Goal: Register for event/course

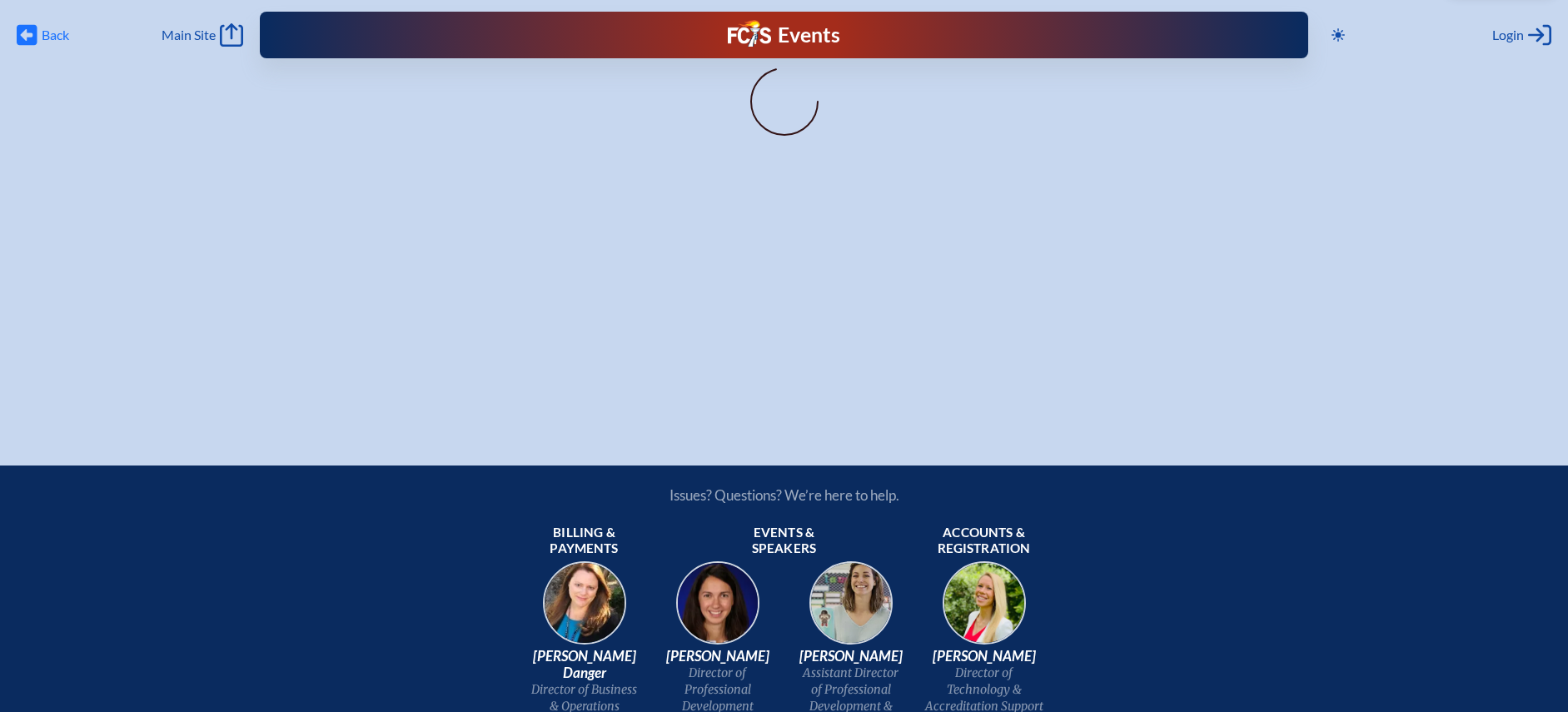
click at [48, 38] on span "Back" at bounding box center [55, 35] width 28 height 17
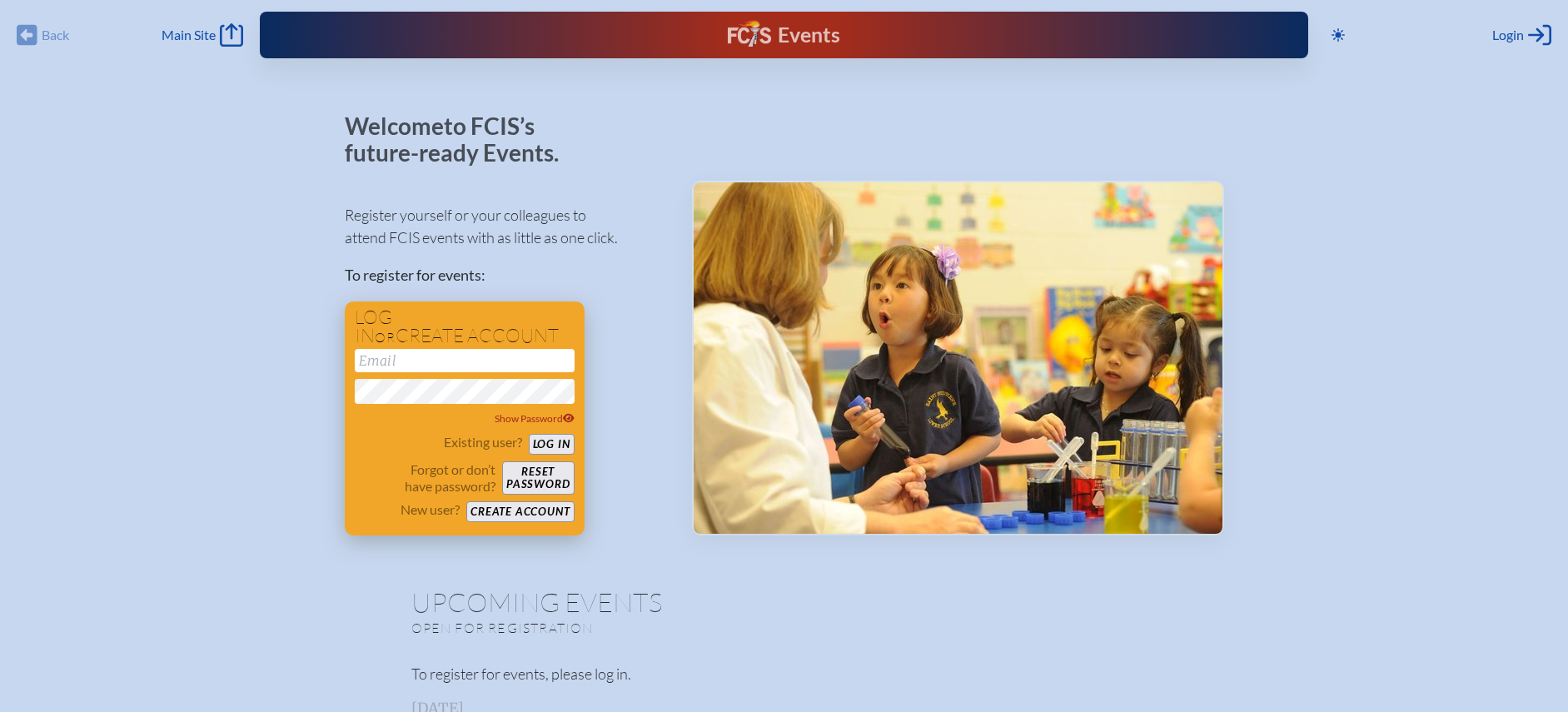
click at [414, 371] on input "email" at bounding box center [464, 360] width 220 height 23
type input "[EMAIL_ADDRESS][DOMAIN_NAME]"
click at [529, 434] on button "Log in" at bounding box center [552, 444] width 46 height 21
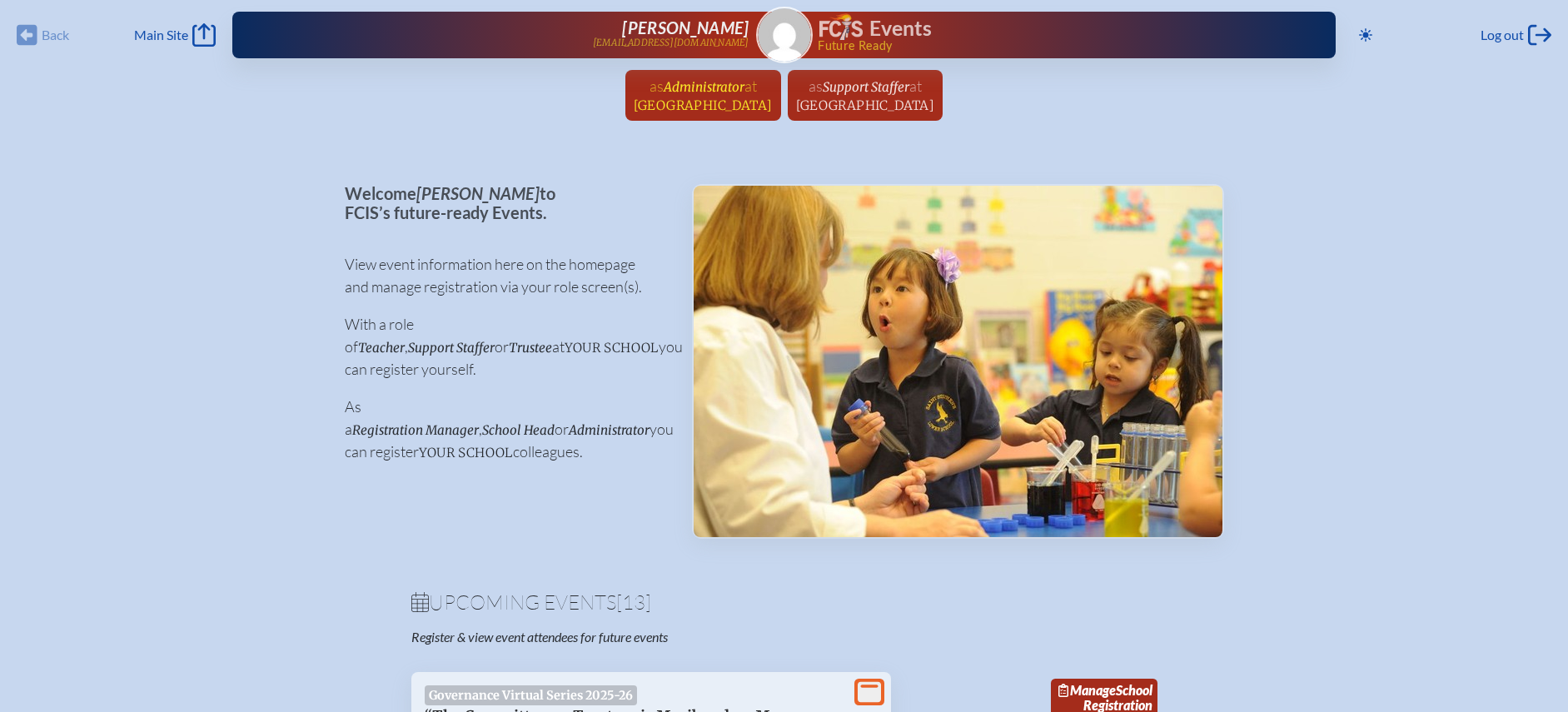
click at [692, 102] on span "[GEOGRAPHIC_DATA]" at bounding box center [703, 105] width 139 height 16
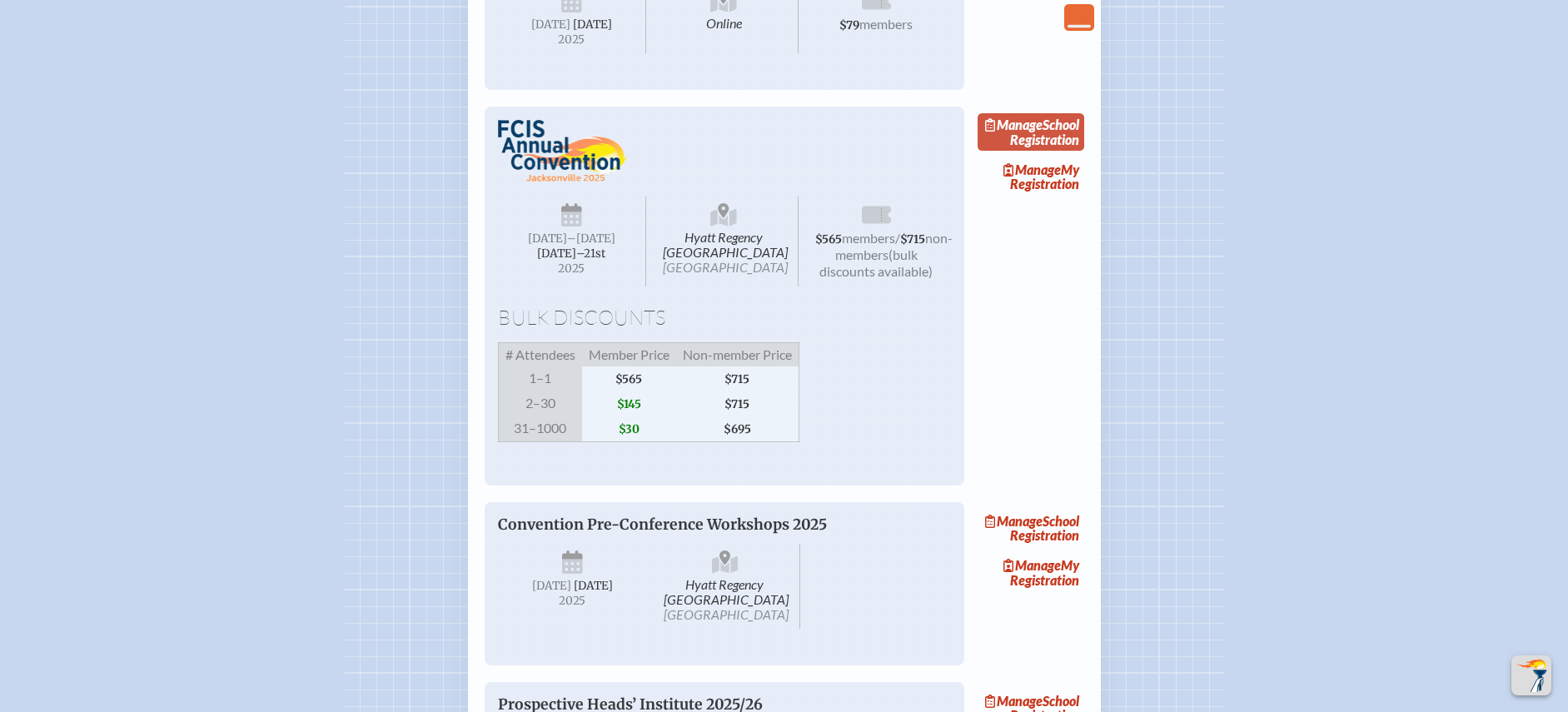
scroll to position [2044, 0]
click at [1042, 151] on link "Manage School Registration" at bounding box center [1031, 132] width 107 height 39
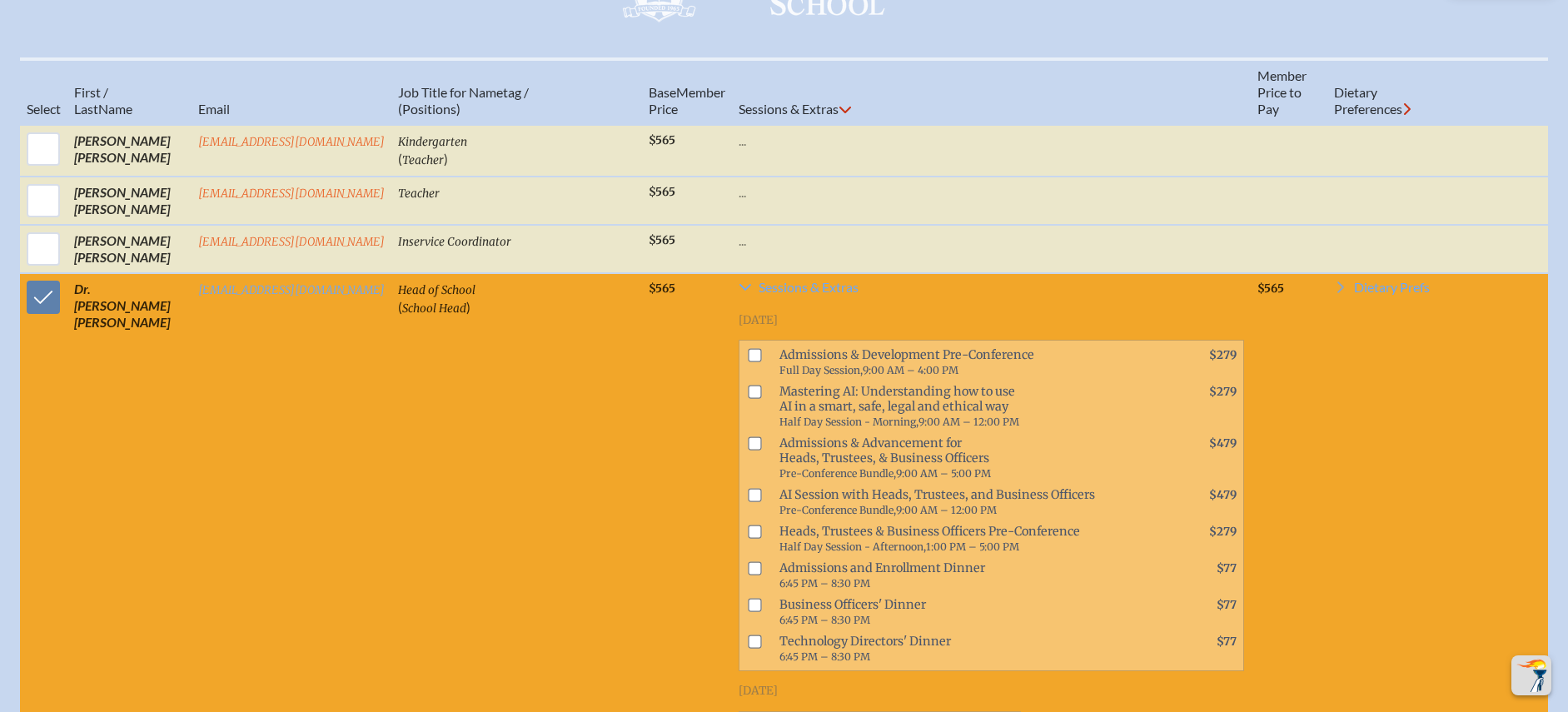
scroll to position [1009, 0]
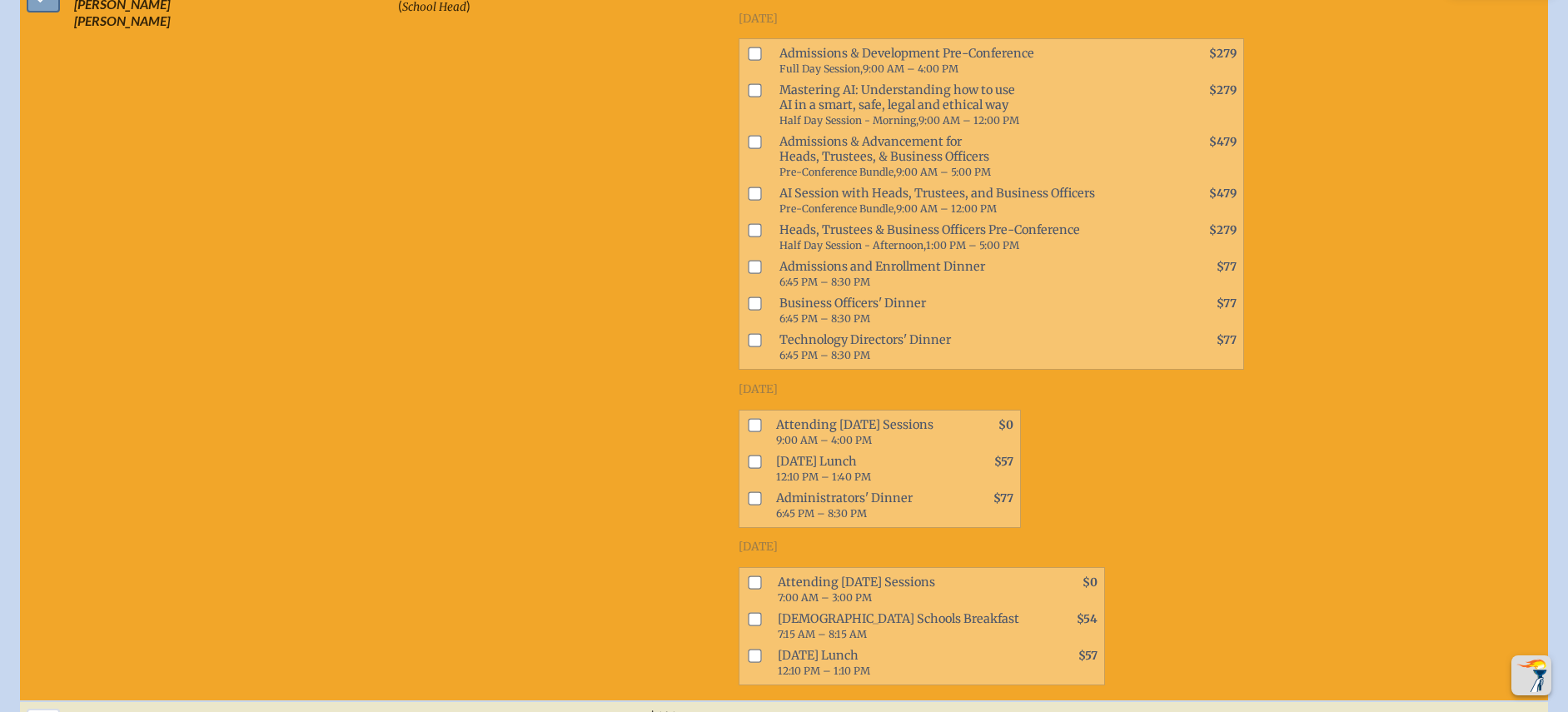
checkbox input "false"
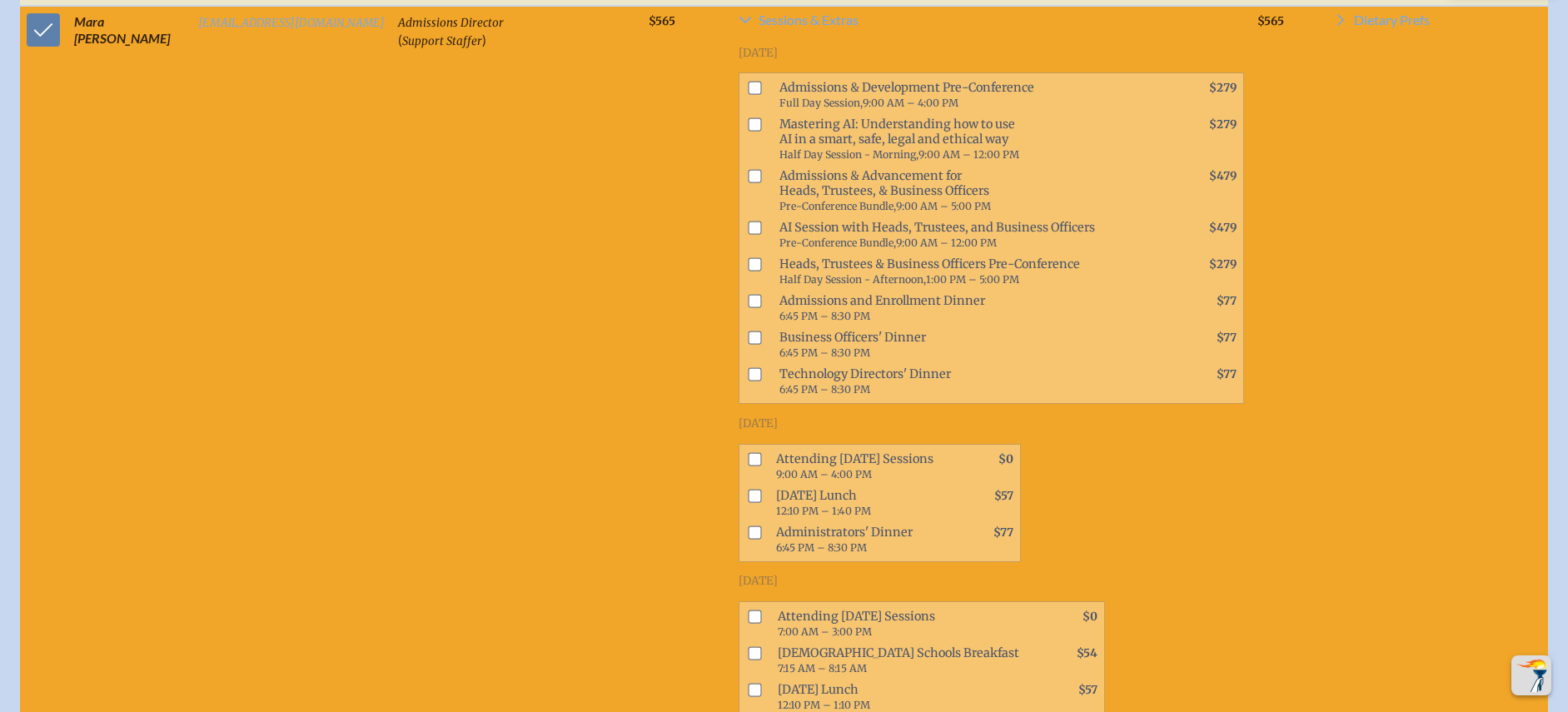
scroll to position [1250, 0]
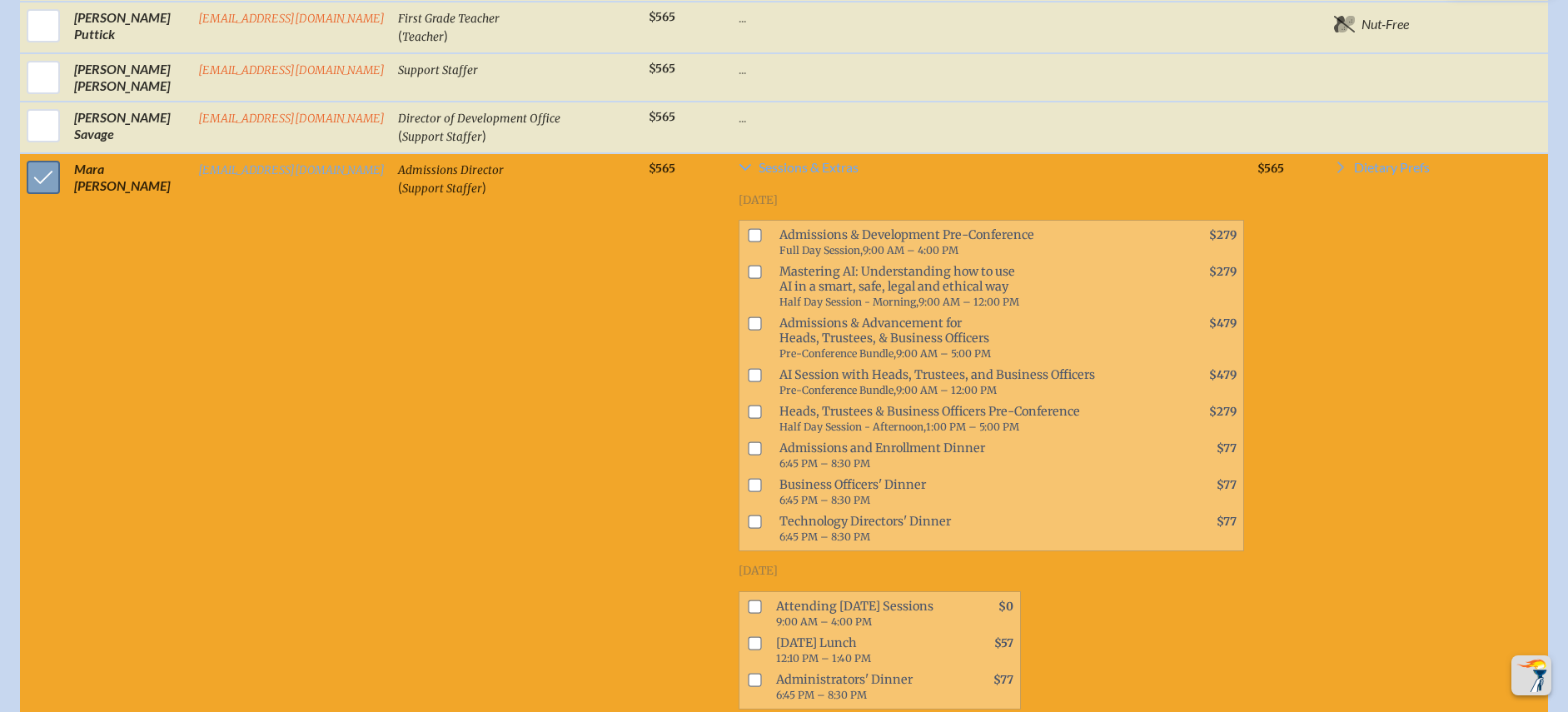
click at [43, 198] on input "checkbox" at bounding box center [42, 177] width 41 height 41
checkbox input "false"
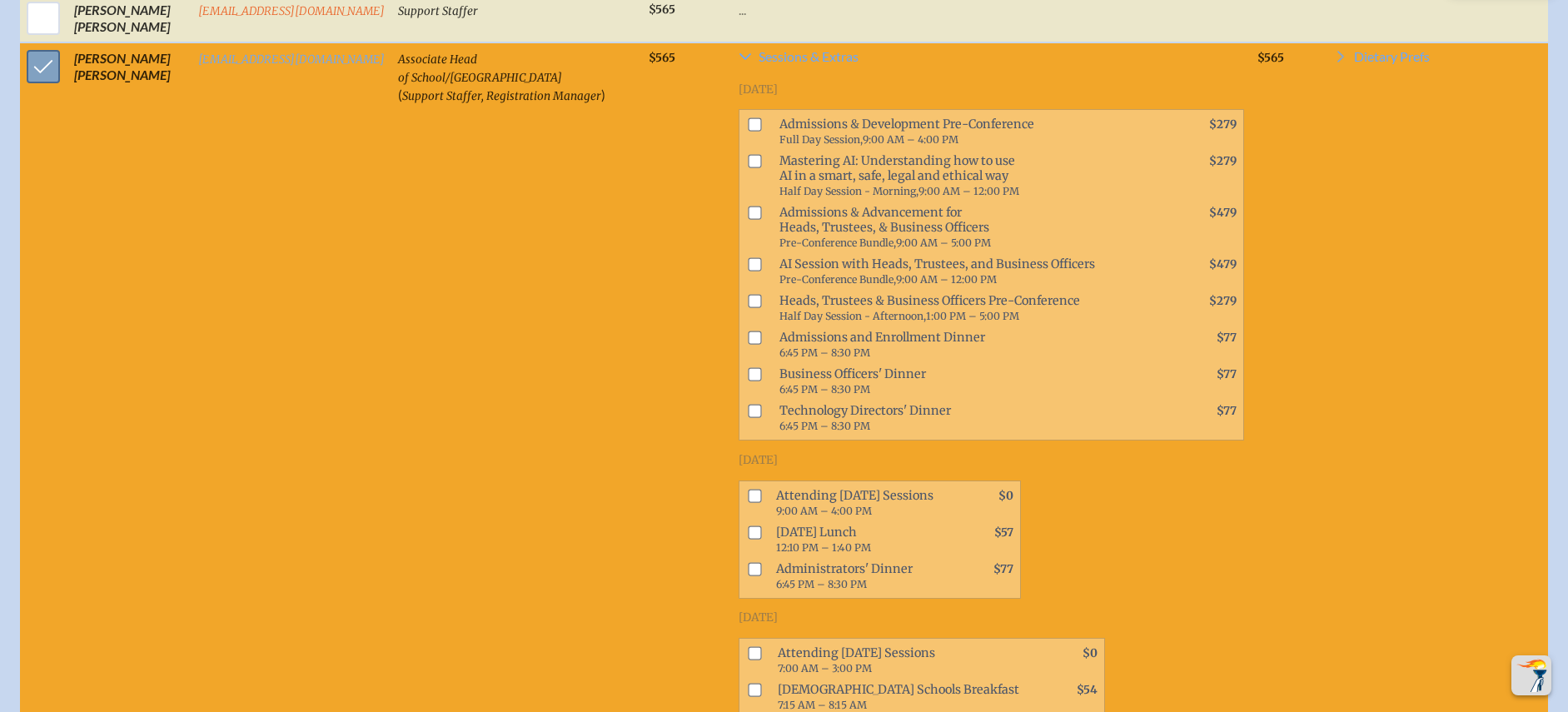
click at [47, 85] on input "checkbox" at bounding box center [42, 66] width 41 height 41
checkbox input "false"
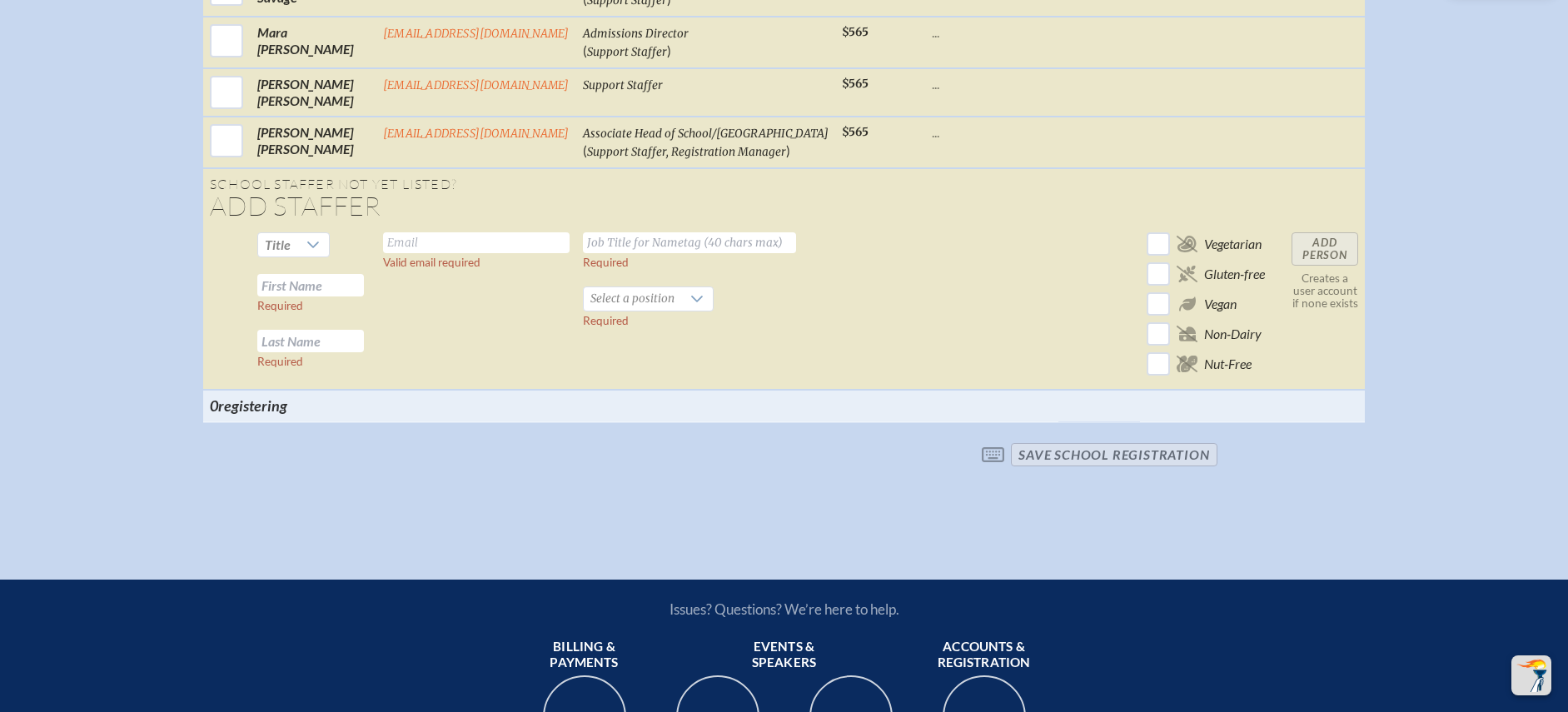
scroll to position [1204, 0]
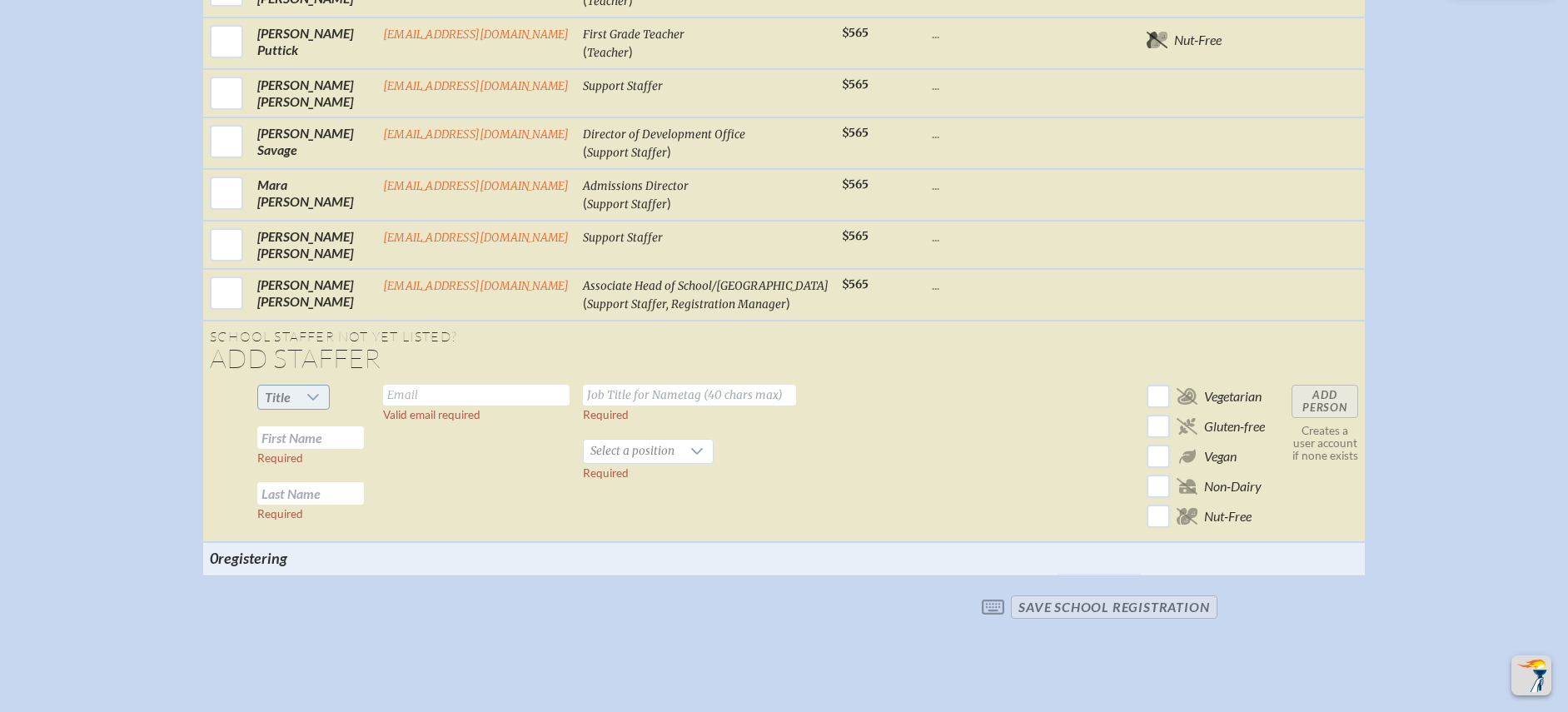
click at [298, 404] on span "Title" at bounding box center [277, 397] width 39 height 23
click at [280, 490] on span "Dr" at bounding box center [278, 490] width 14 height 17
click at [325, 449] on input "text" at bounding box center [310, 438] width 107 height 22
type input "[PERSON_NAME]"
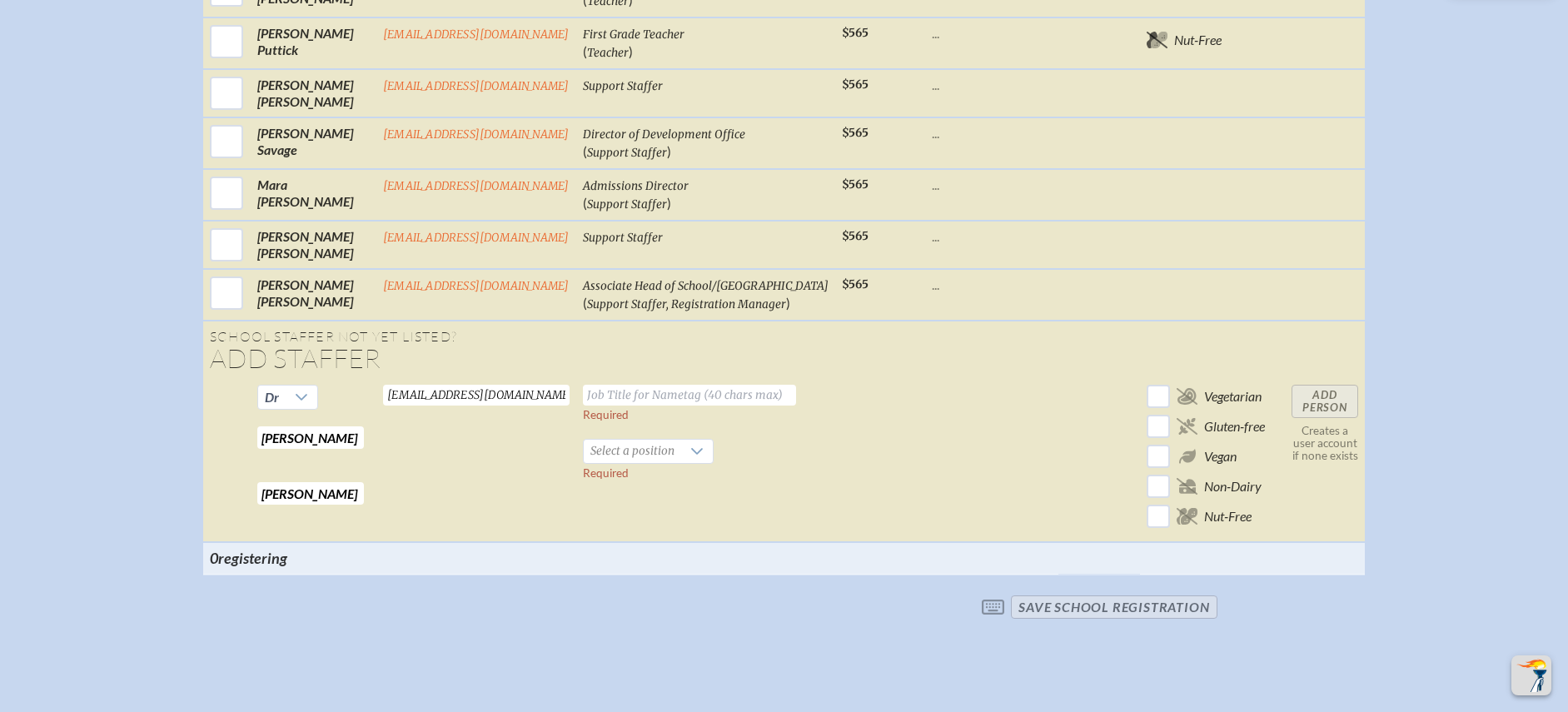
type input "[EMAIL_ADDRESS][DOMAIN_NAME]"
type input "Head of [GEOGRAPHIC_DATA]"
click at [655, 463] on span "Select a position" at bounding box center [633, 450] width 98 height 23
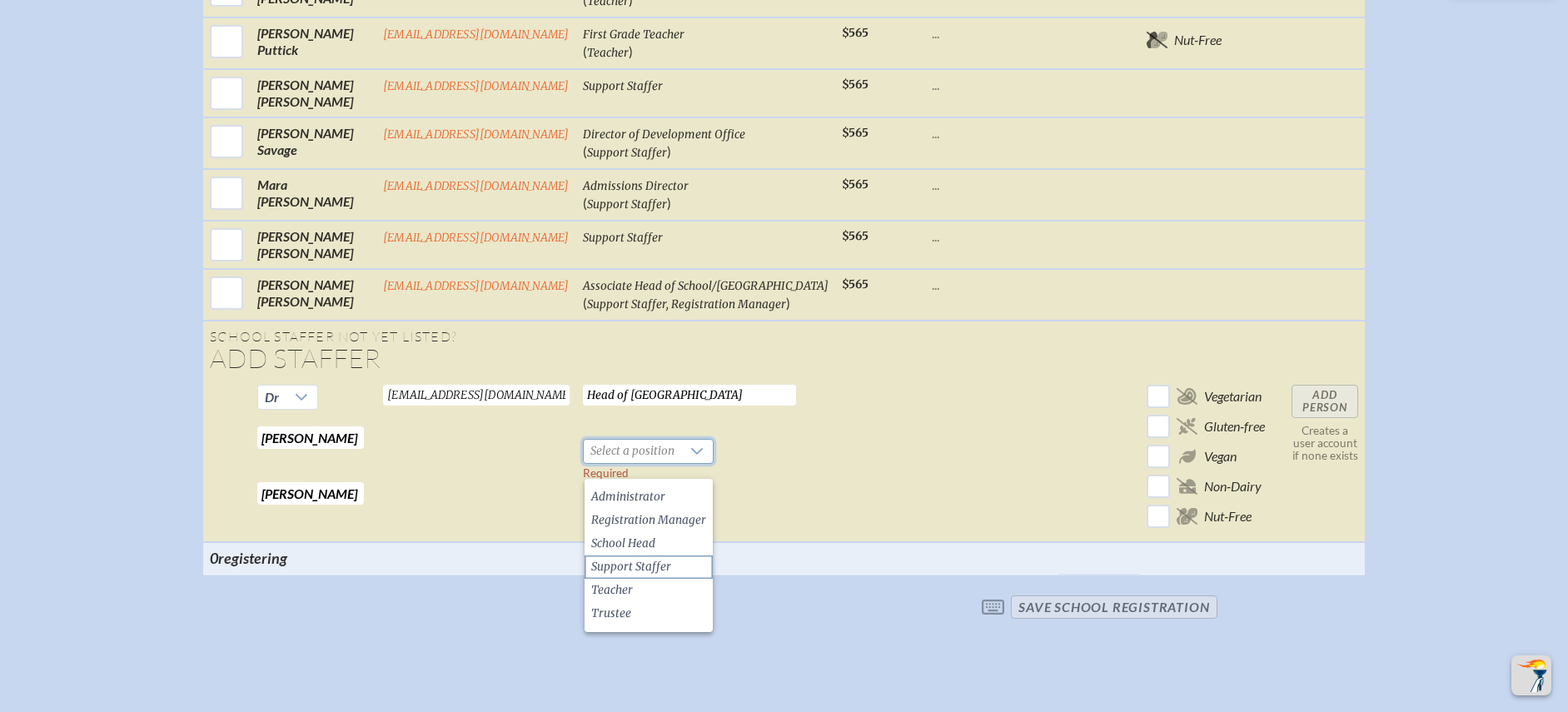
click at [642, 561] on span "Support Staffer" at bounding box center [631, 567] width 80 height 17
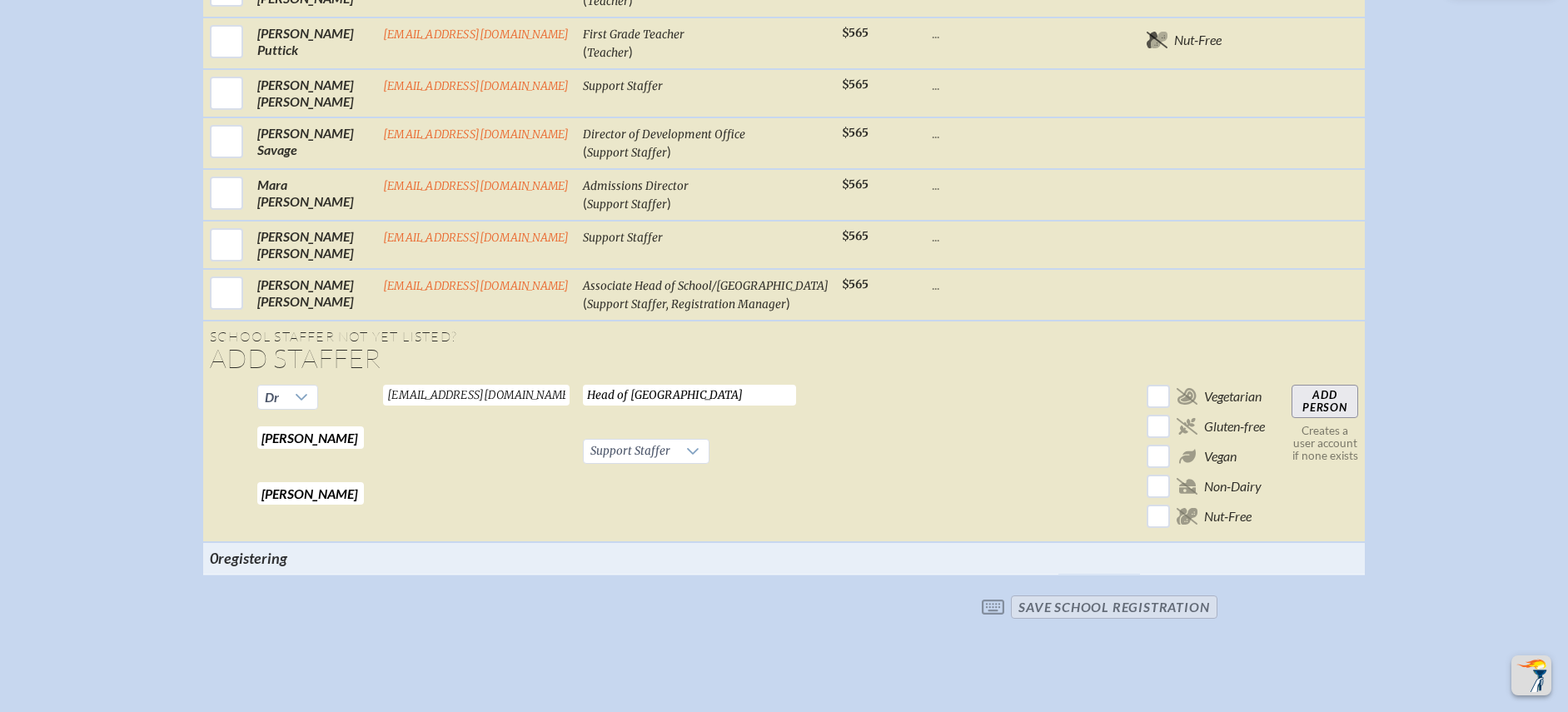
click at [1315, 418] on input "Add Person" at bounding box center [1325, 402] width 66 height 33
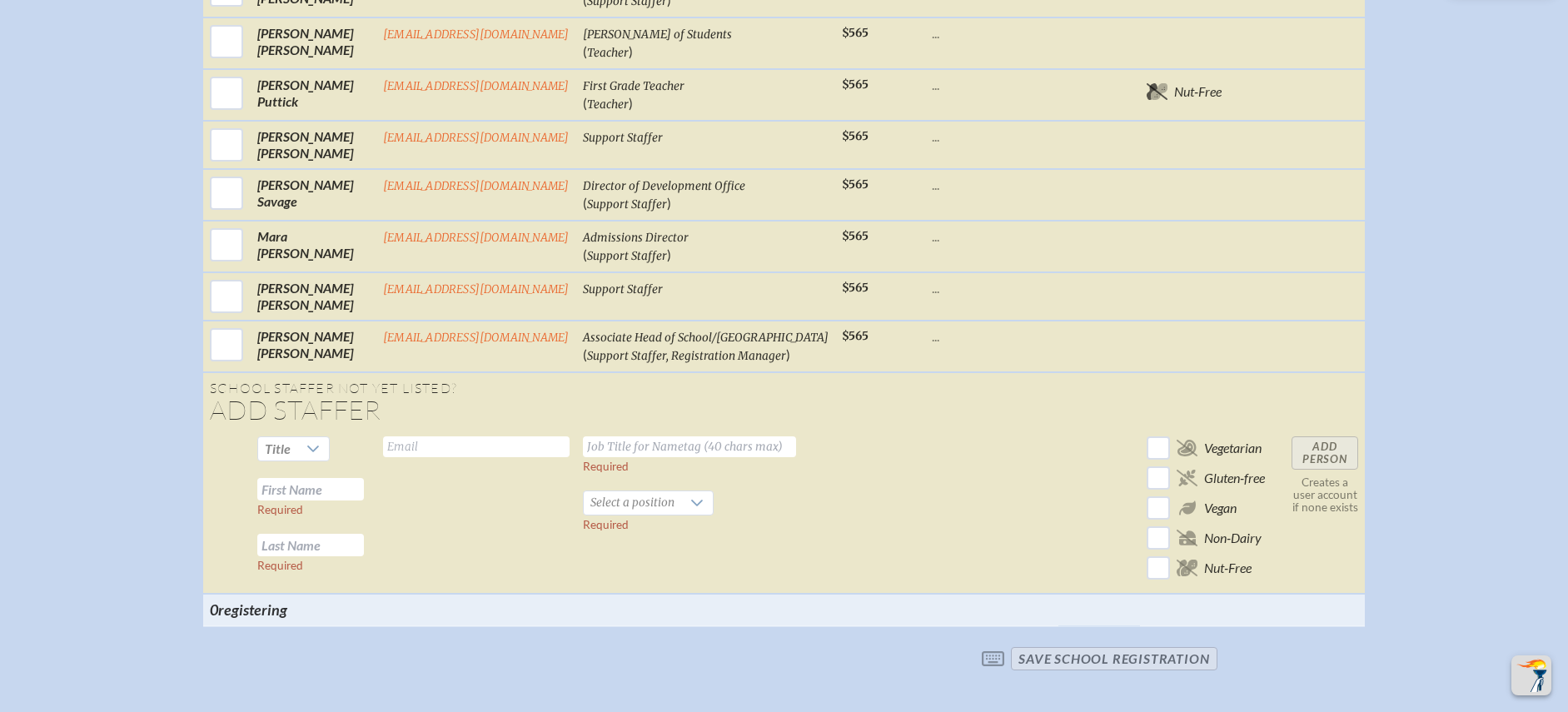
checkbox input "true"
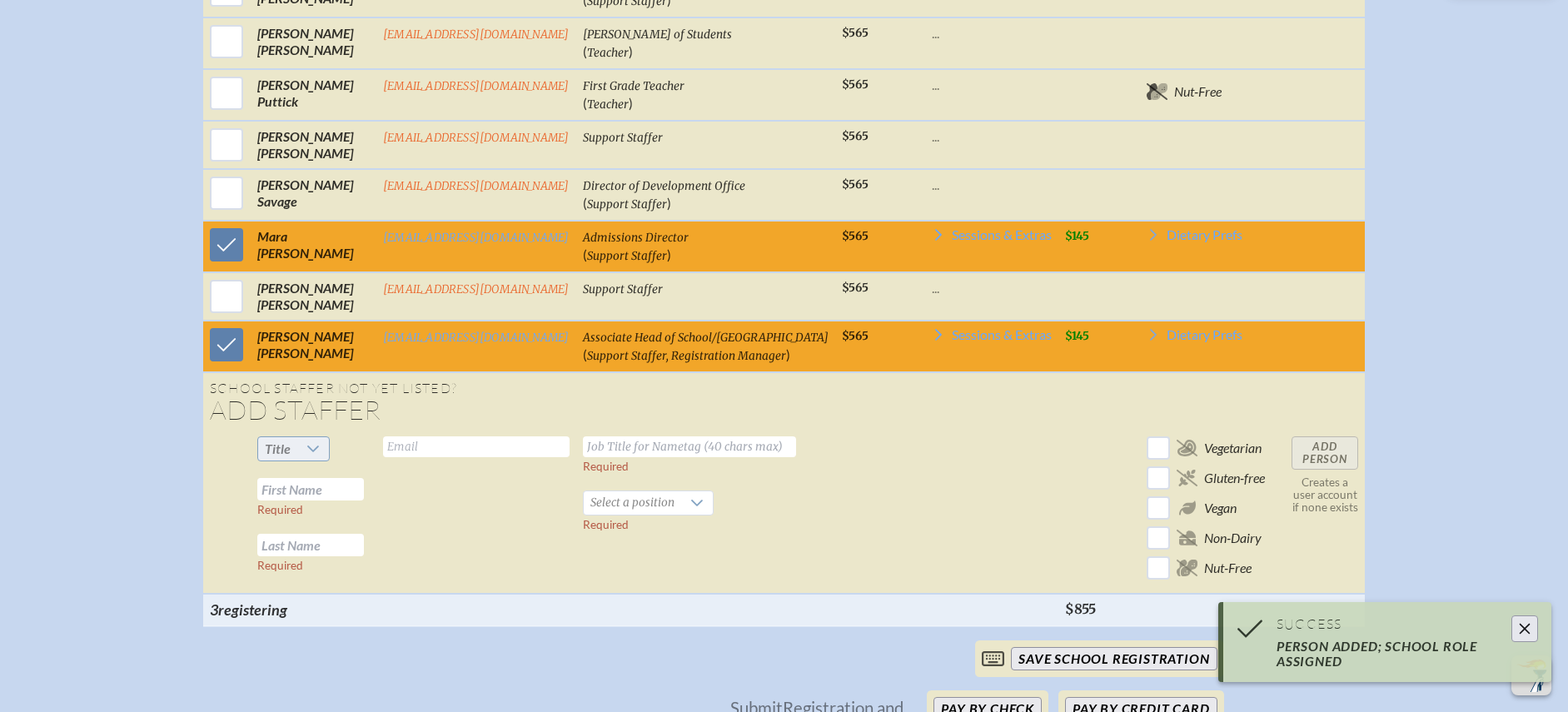
click at [319, 452] on icon at bounding box center [313, 449] width 12 height 6
click at [308, 495] on li "Mr" at bounding box center [300, 494] width 72 height 23
click at [350, 500] on input "text" at bounding box center [310, 489] width 107 height 22
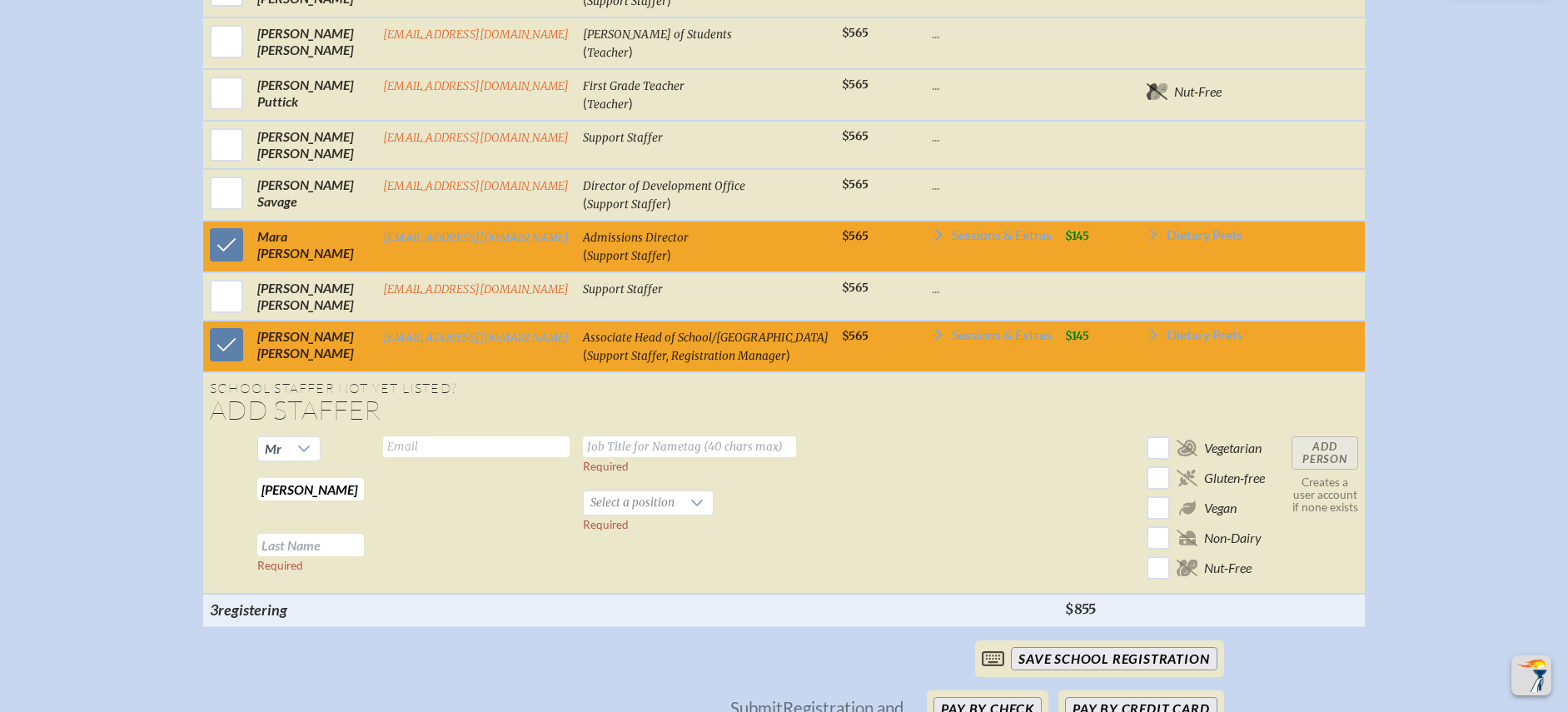
type input "[PERSON_NAME]"
type input "[EMAIL_ADDRESS][DOMAIN_NAME]"
type input "Head of Middle School"
click at [667, 515] on span "Select a position" at bounding box center [633, 502] width 98 height 23
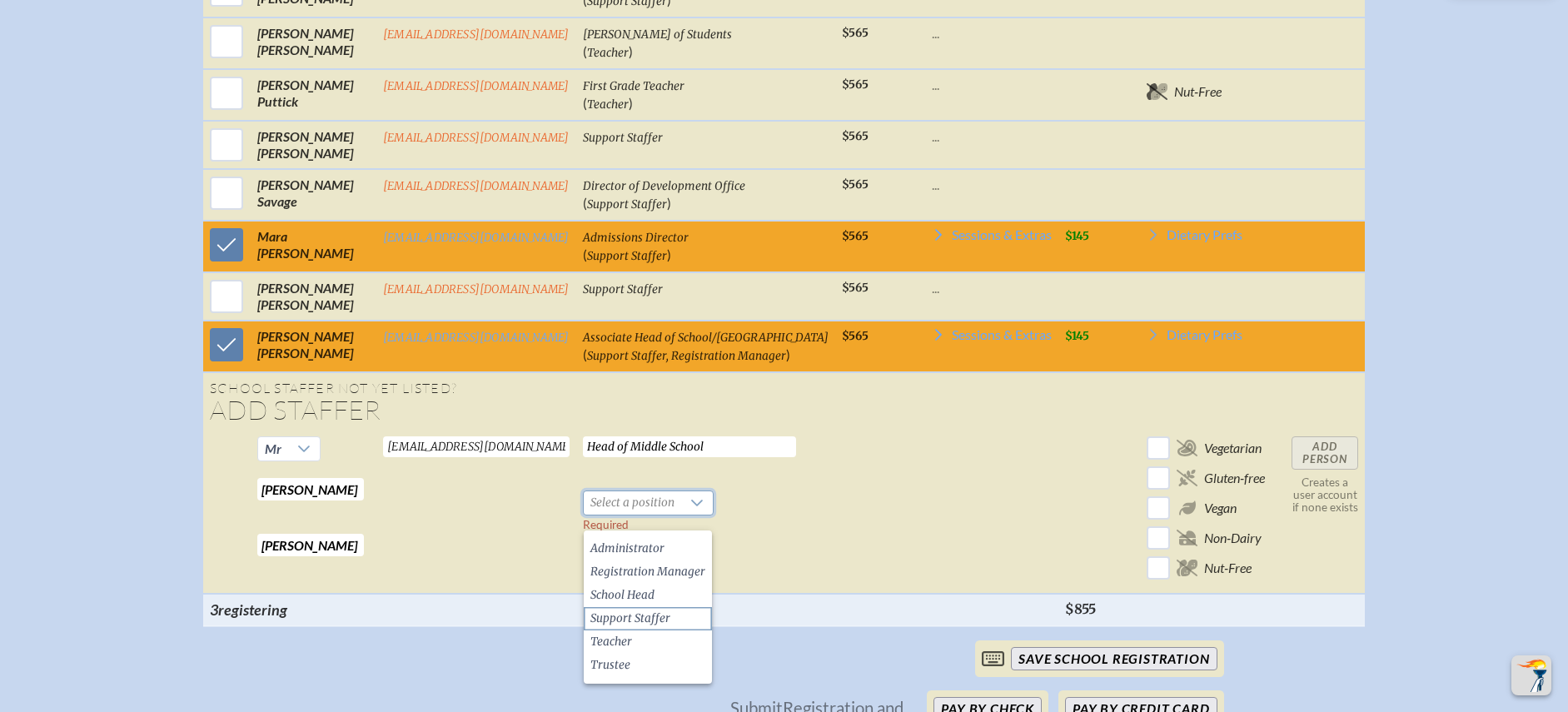
click at [638, 621] on span "Support Staffer" at bounding box center [630, 619] width 80 height 17
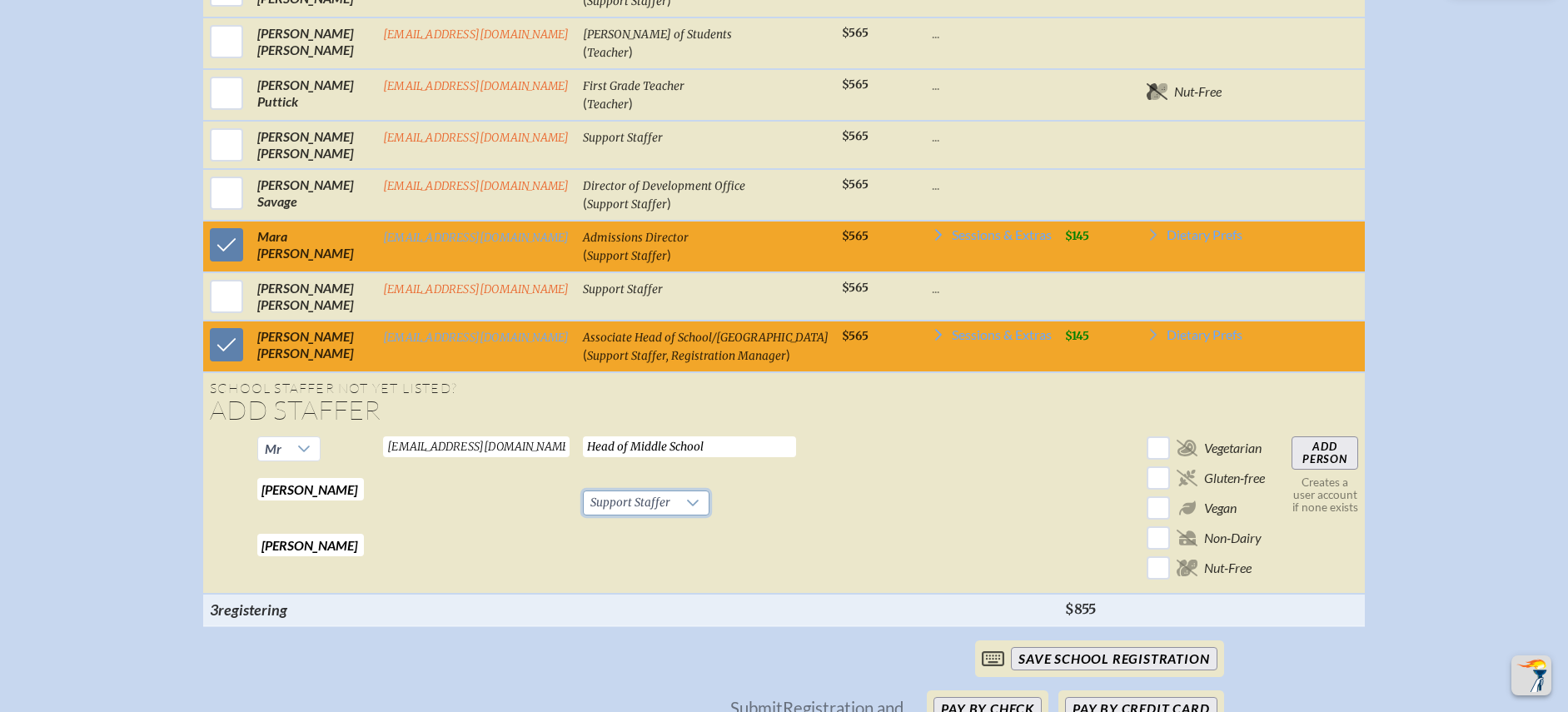
click at [1316, 470] on input "Add Person" at bounding box center [1325, 453] width 66 height 33
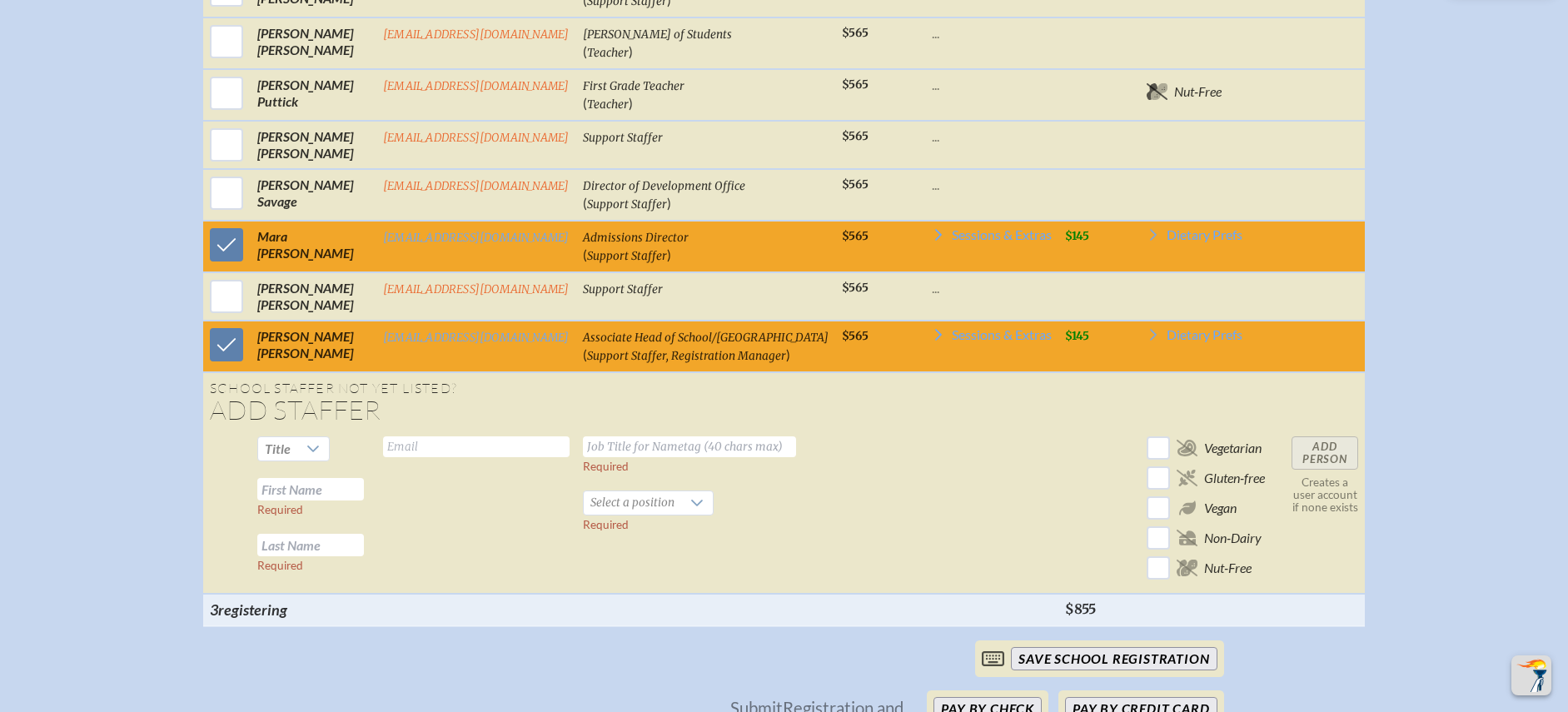
checkbox input "false"
checkbox input "true"
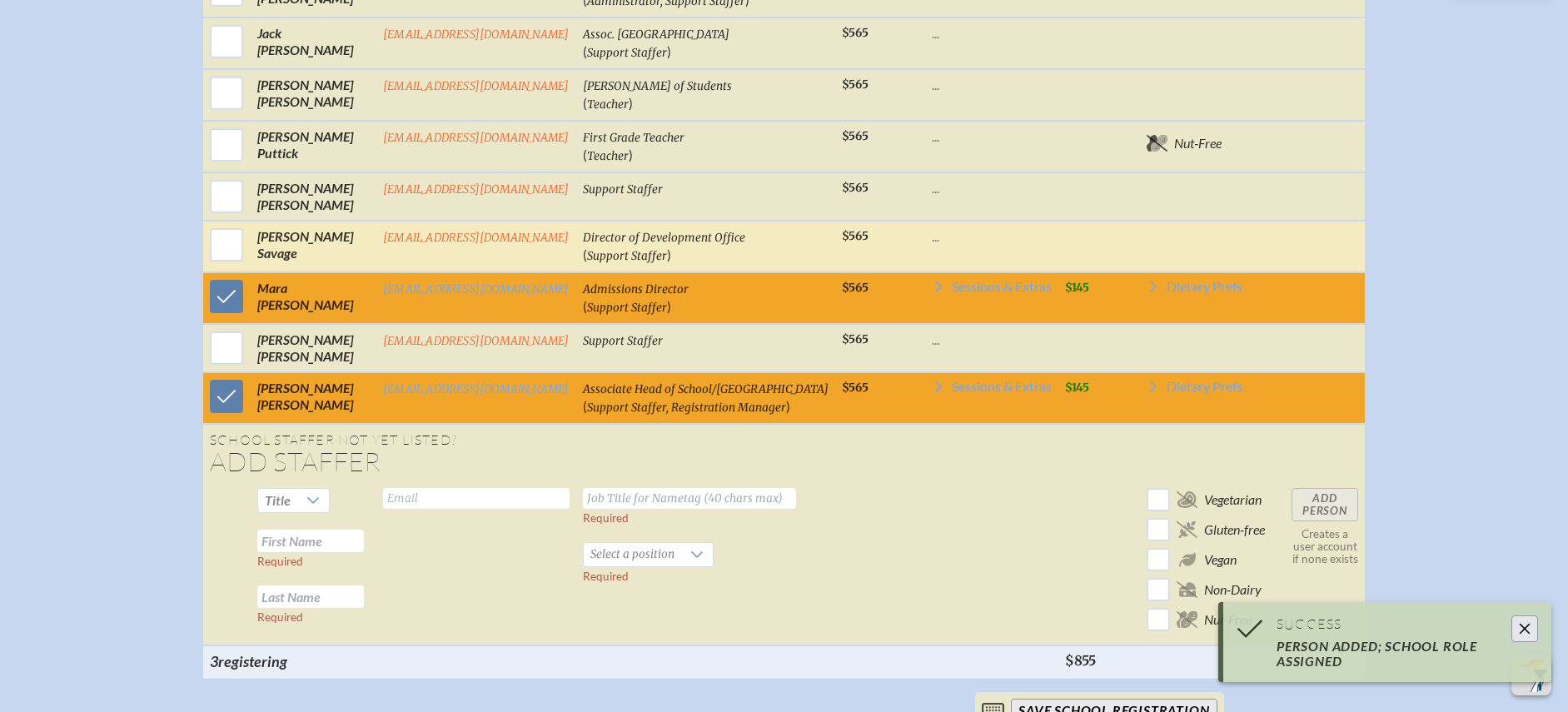
scroll to position [890, 0]
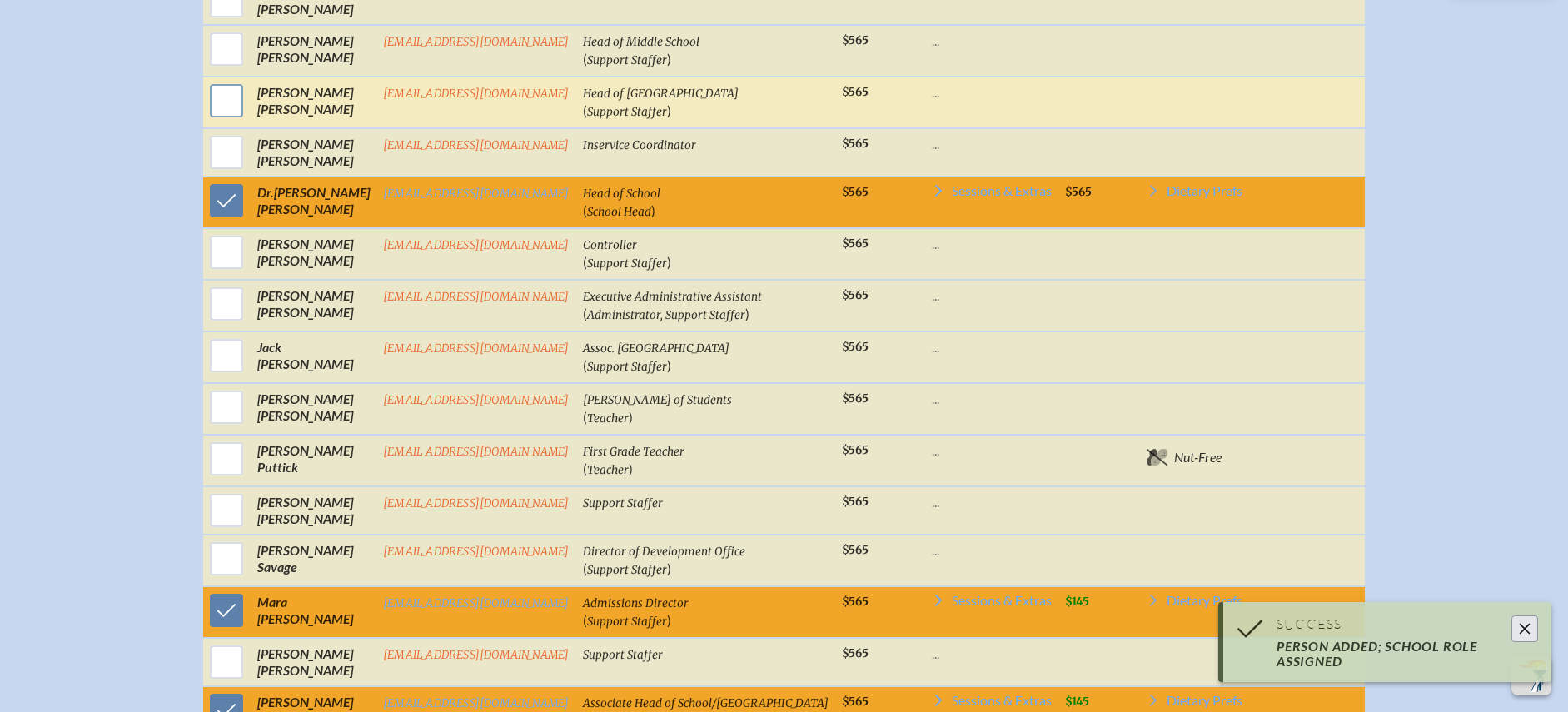
click at [241, 117] on input "checkbox" at bounding box center [226, 100] width 41 height 41
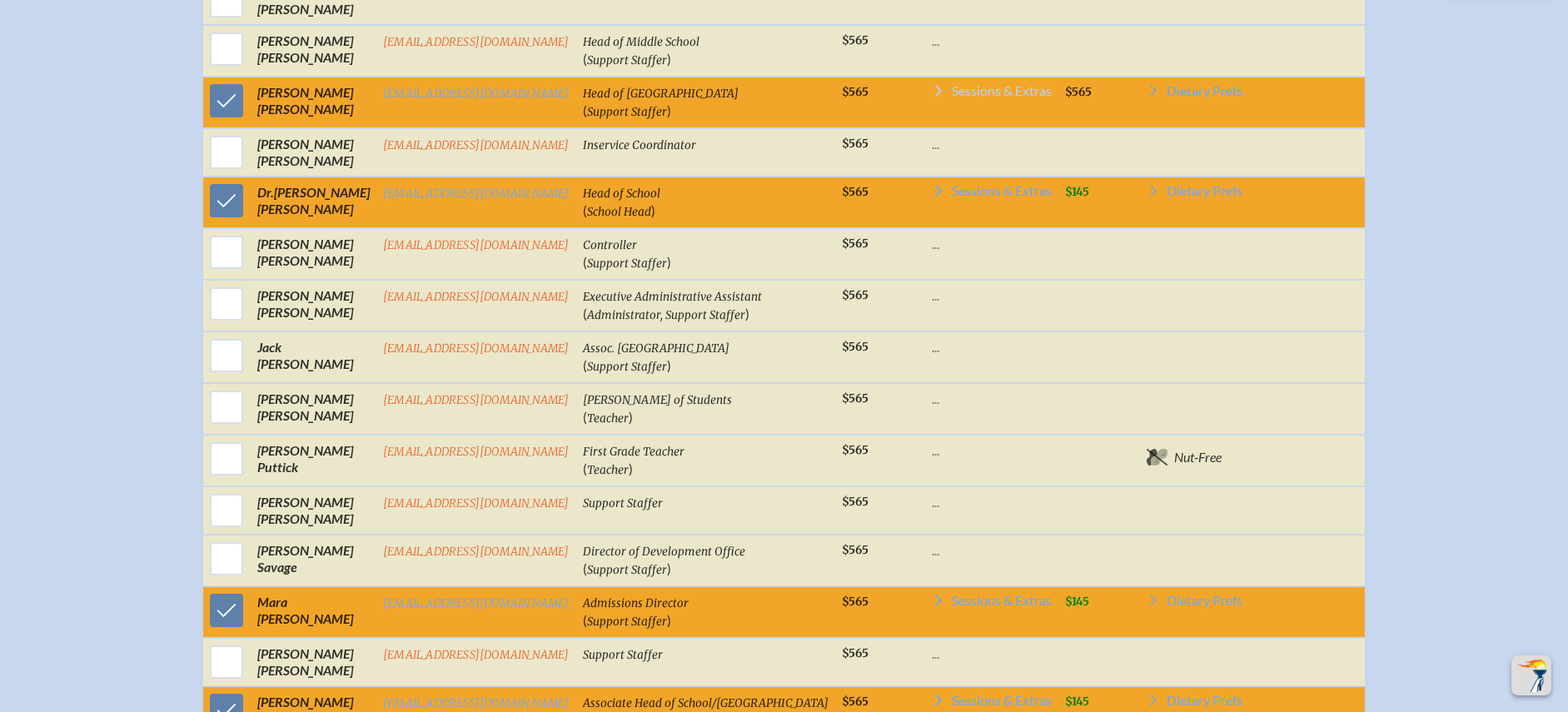
click at [1007, 98] on span "Sessions & Extras" at bounding box center [1001, 90] width 99 height 13
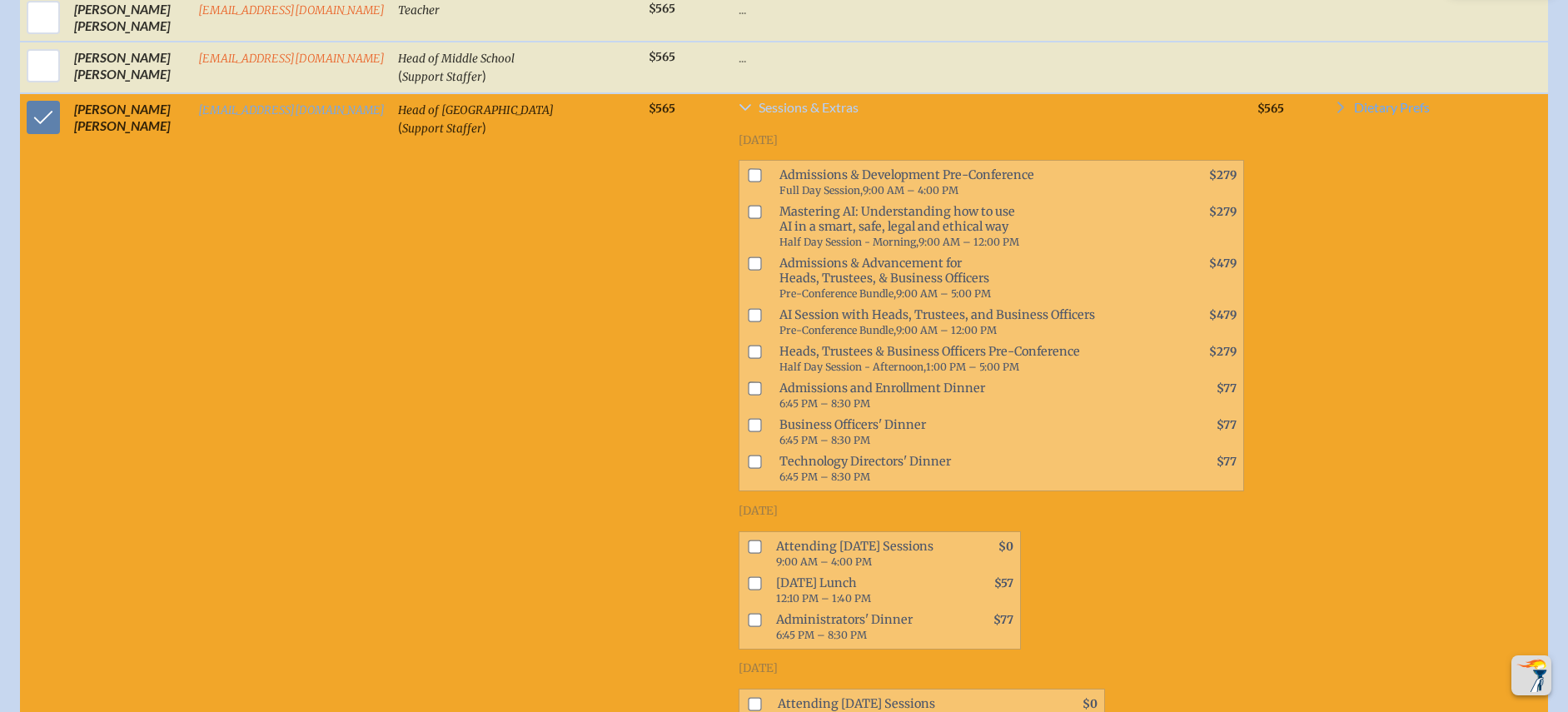
scroll to position [907, 0]
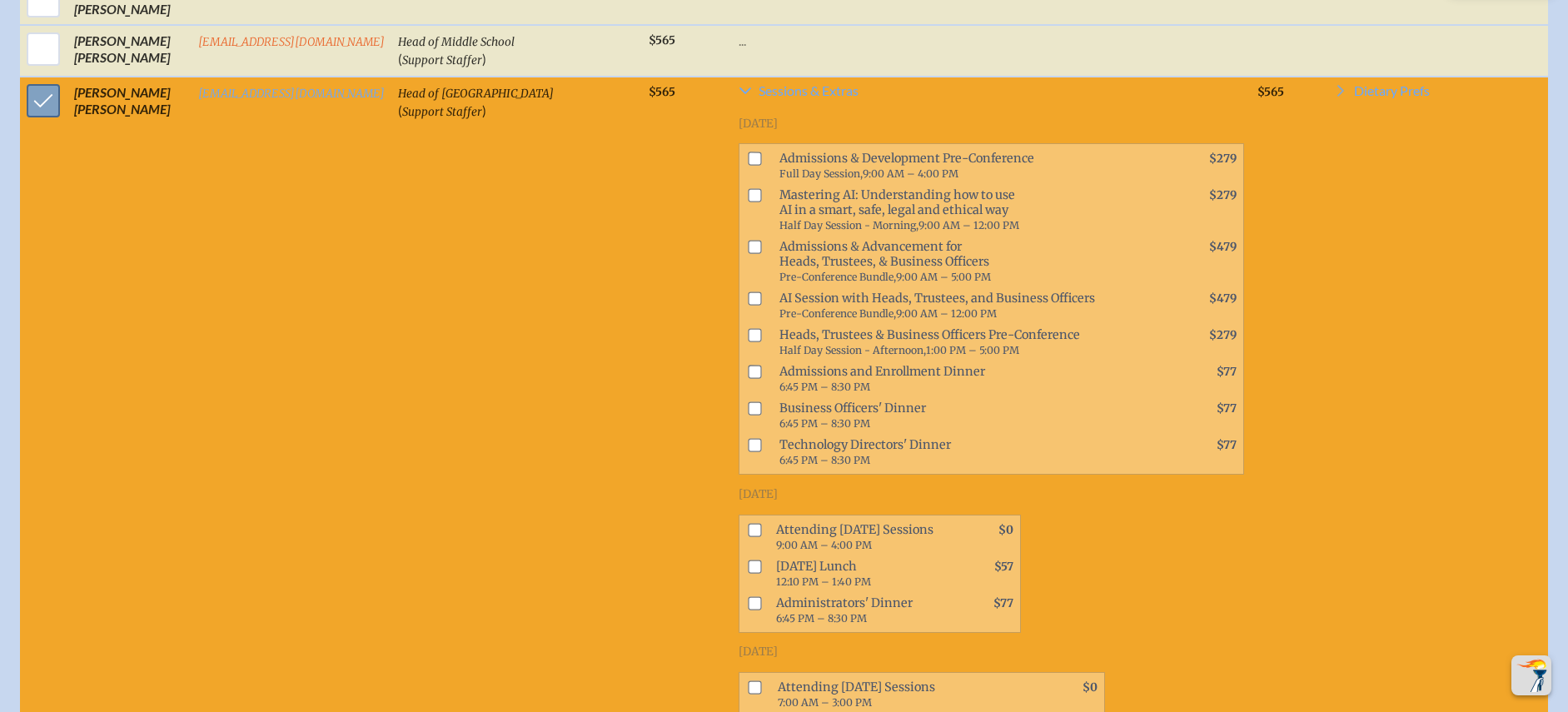
click at [41, 112] on input "checkbox" at bounding box center [42, 100] width 41 height 41
checkbox input "false"
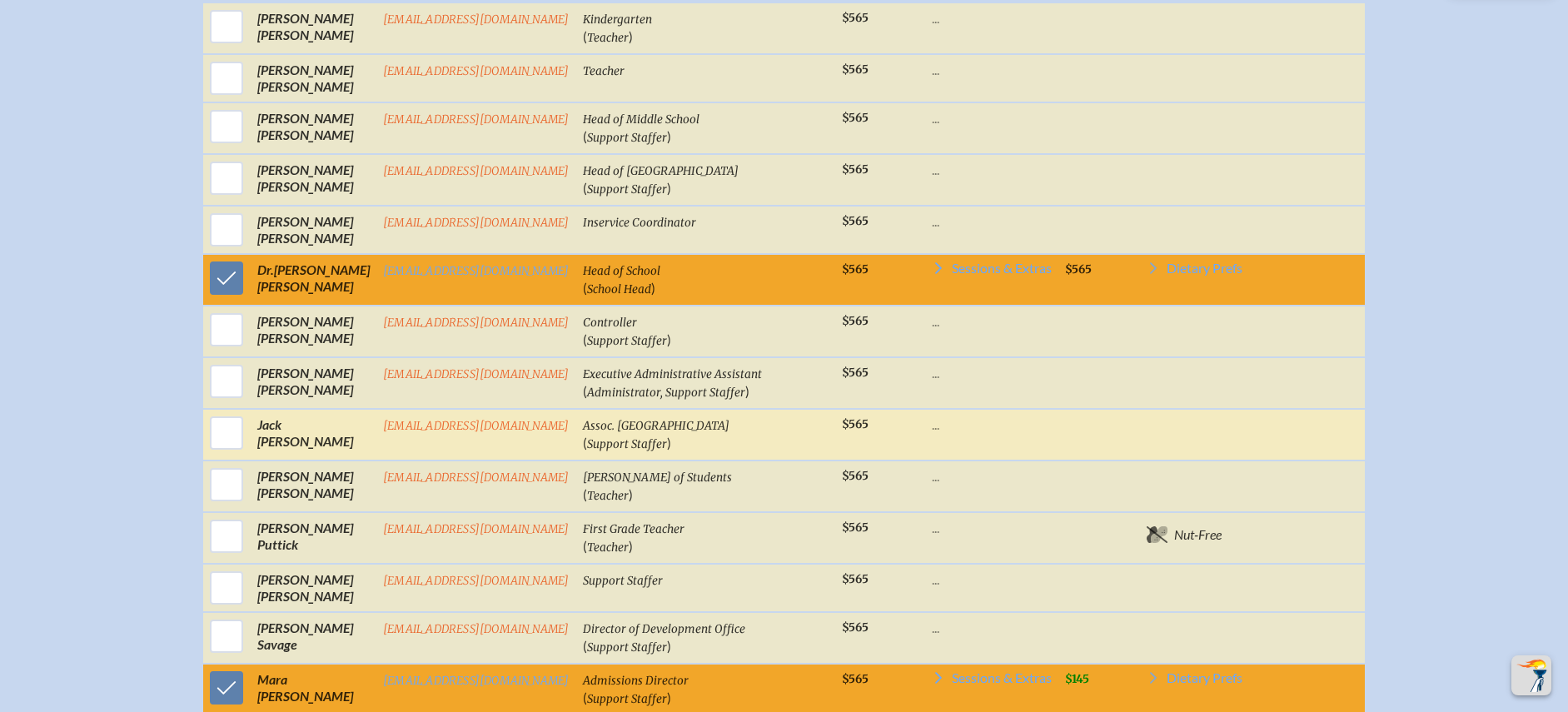
scroll to position [719, 0]
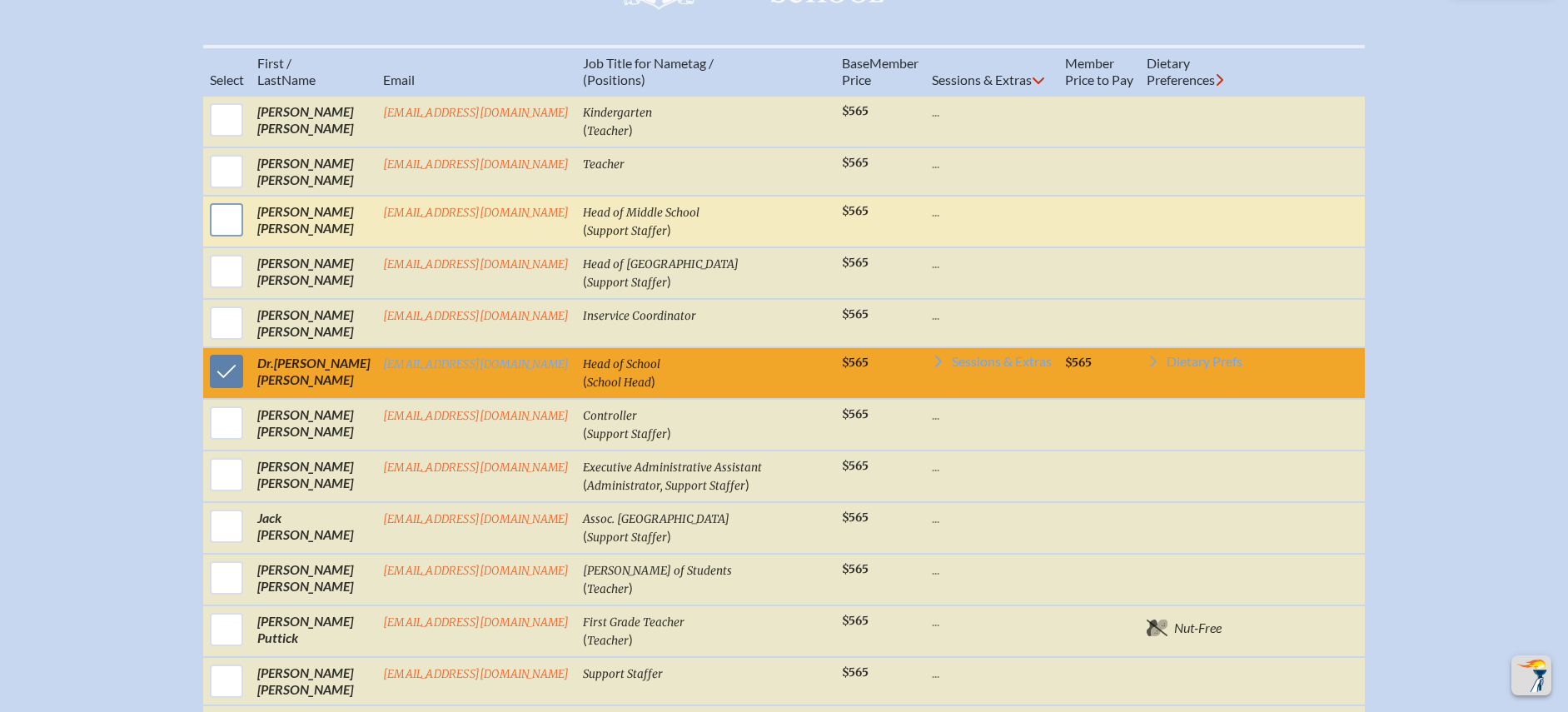
click at [233, 233] on input "checkbox" at bounding box center [226, 219] width 41 height 41
checkbox input "true"
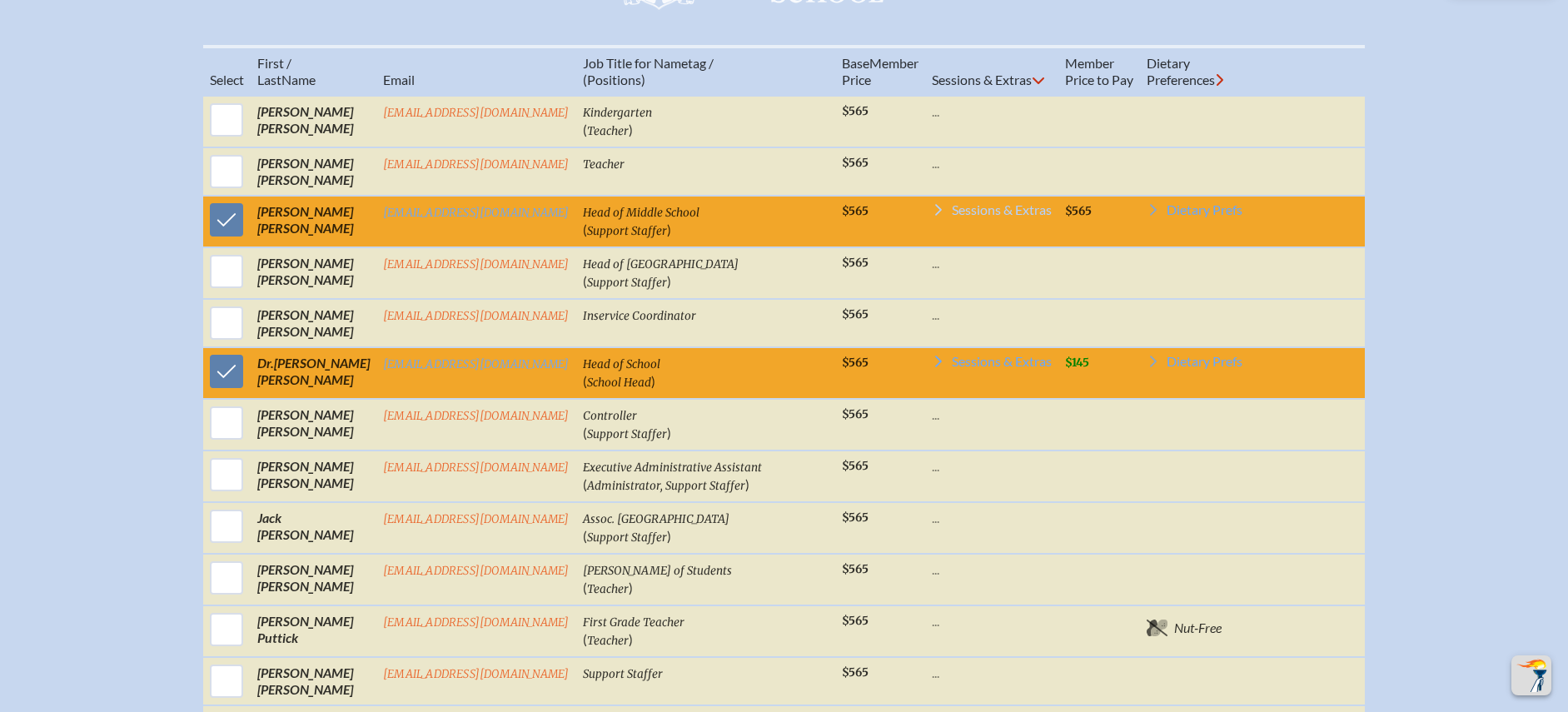
click at [1044, 216] on span "Sessions & Extras" at bounding box center [1001, 210] width 99 height 13
